Goal: Information Seeking & Learning: Learn about a topic

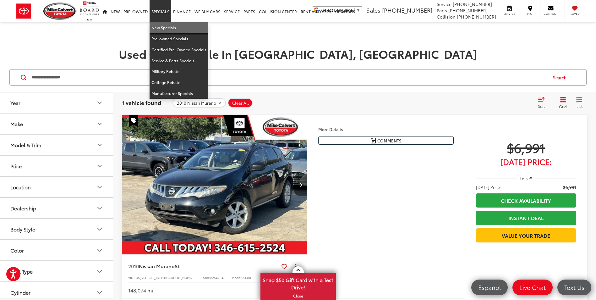
click at [167, 28] on link "New Specials" at bounding box center [179, 27] width 59 height 11
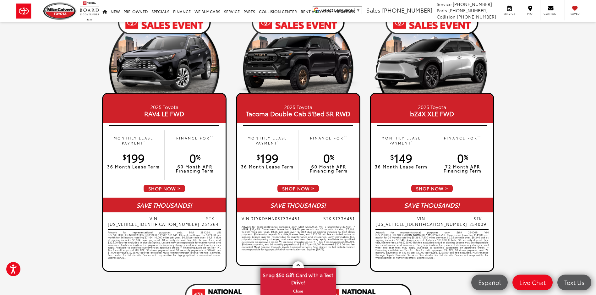
scroll to position [290, 0]
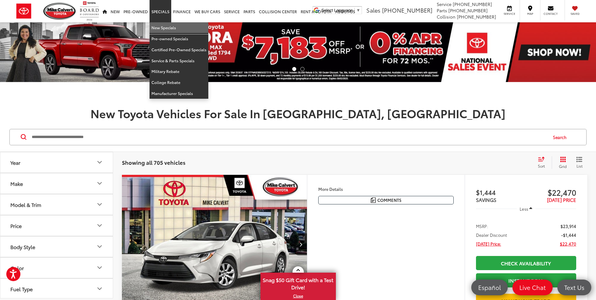
click at [170, 27] on link "New Specials" at bounding box center [179, 27] width 59 height 11
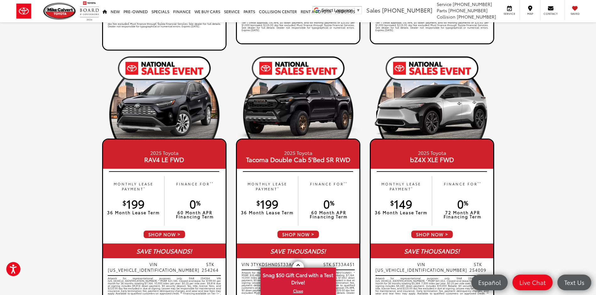
scroll to position [314, 0]
